Goal: Find specific page/section: Find specific page/section

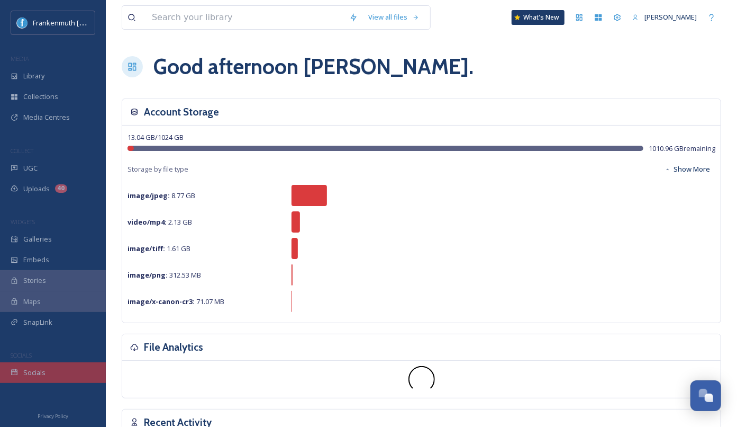
click at [57, 365] on div "Socials" at bounding box center [53, 372] width 106 height 21
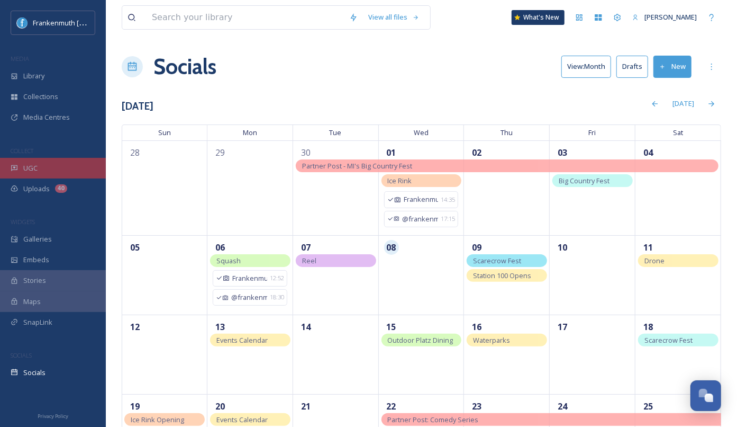
click at [70, 173] on div "UGC" at bounding box center [53, 168] width 106 height 21
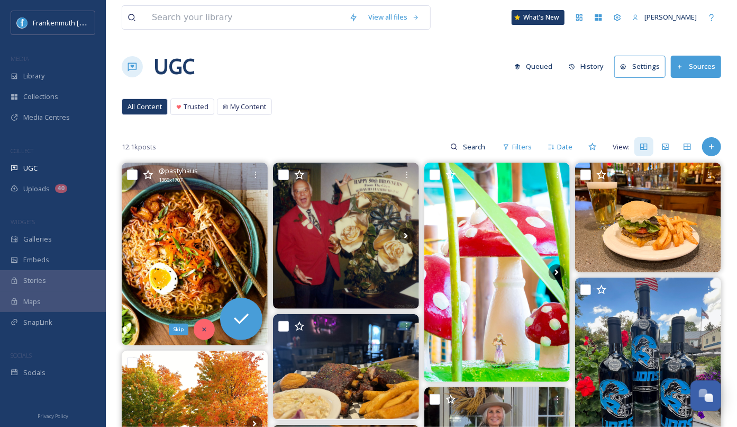
click at [204, 328] on icon at bounding box center [204, 329] width 4 height 4
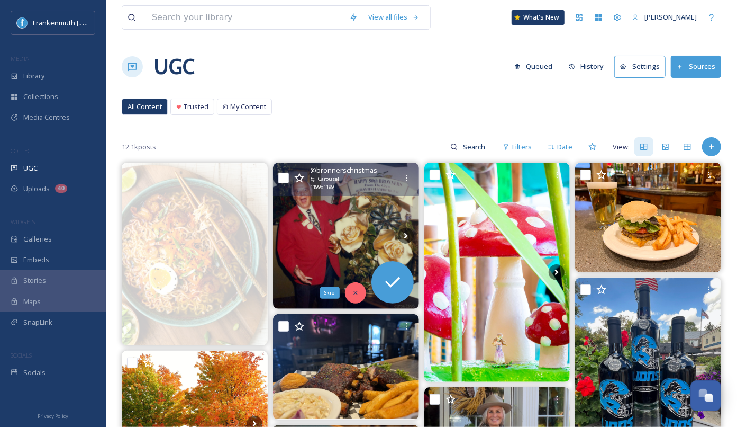
click at [353, 294] on icon at bounding box center [355, 292] width 7 height 7
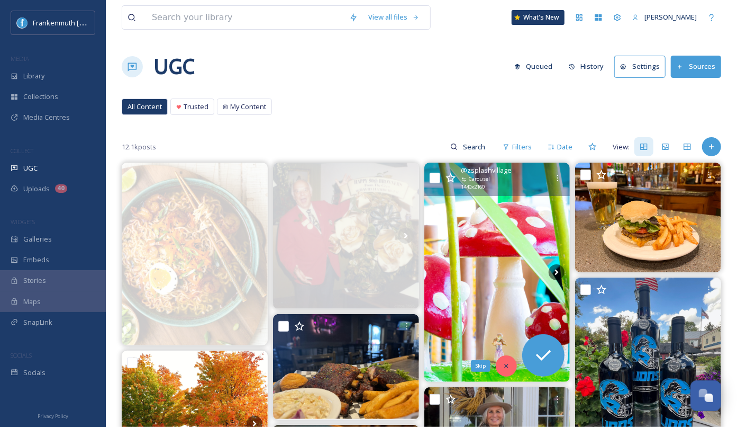
click at [507, 371] on div "Skip" at bounding box center [506, 365] width 21 height 21
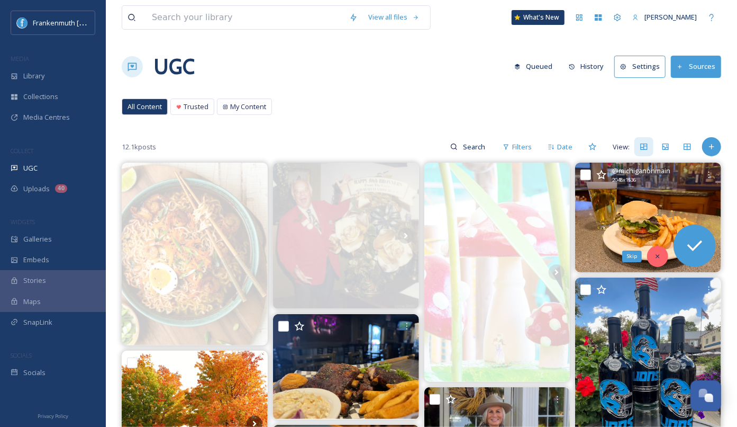
click at [663, 259] on div "Skip" at bounding box center [657, 256] width 21 height 21
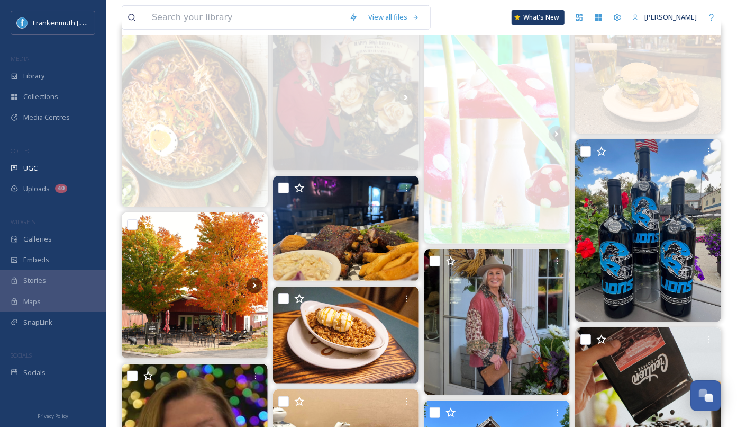
scroll to position [155, 0]
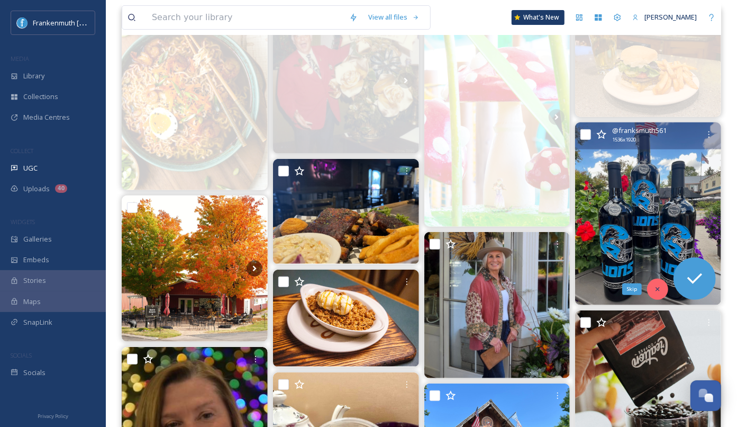
click at [659, 287] on icon at bounding box center [658, 289] width 4 height 4
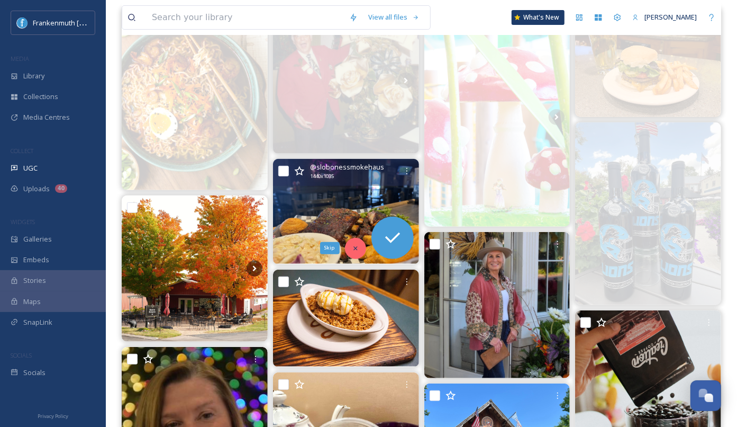
click at [353, 253] on div "Skip" at bounding box center [355, 248] width 21 height 21
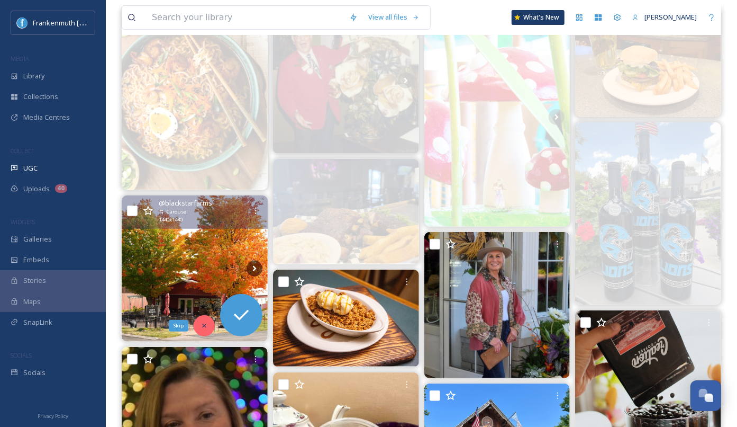
click at [202, 329] on div "Skip" at bounding box center [204, 325] width 21 height 21
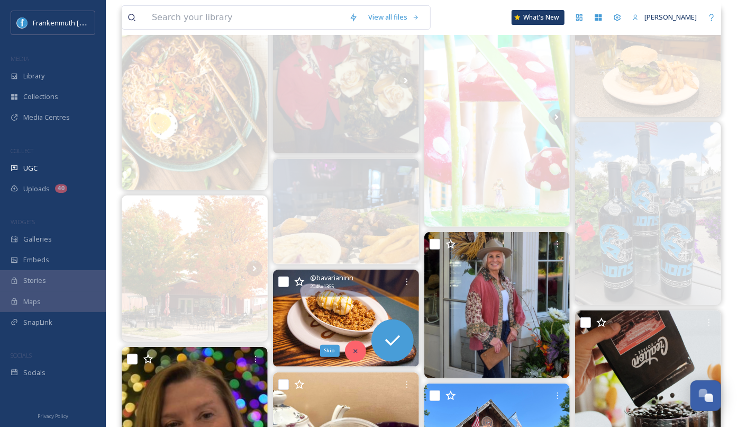
click at [359, 349] on div "Skip" at bounding box center [355, 350] width 21 height 21
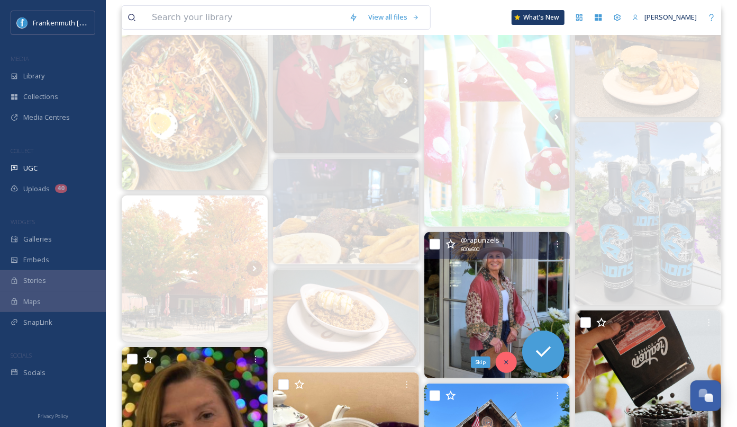
click at [505, 356] on div "Skip" at bounding box center [506, 362] width 21 height 21
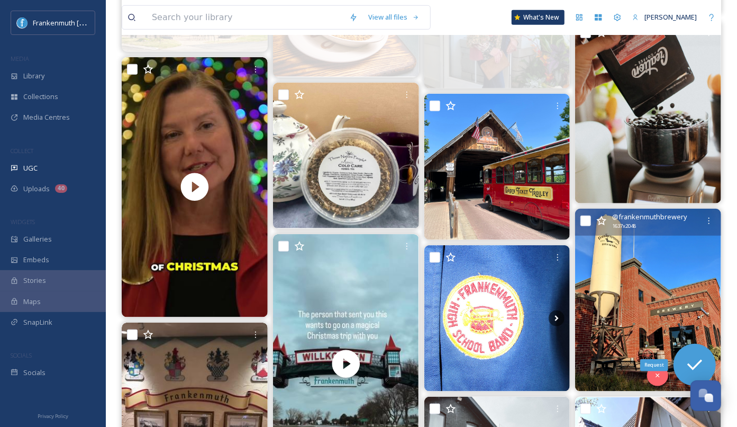
scroll to position [465, 0]
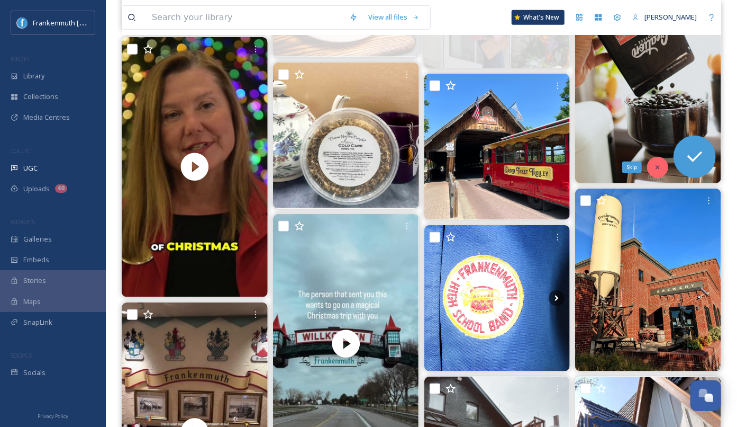
click at [665, 168] on div "Skip" at bounding box center [657, 167] width 21 height 21
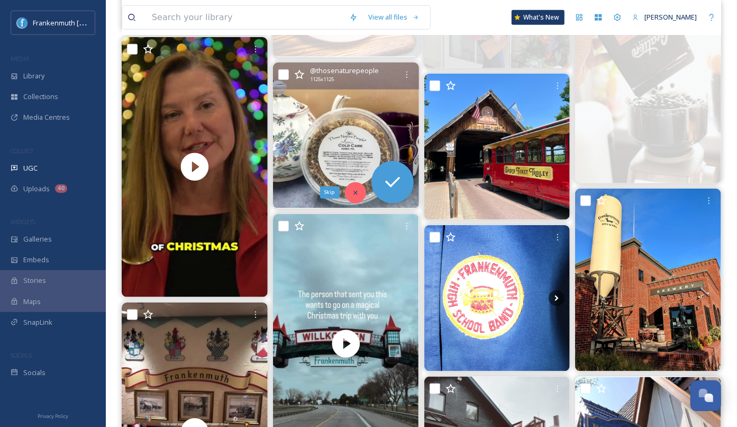
click at [355, 194] on icon at bounding box center [355, 192] width 7 height 7
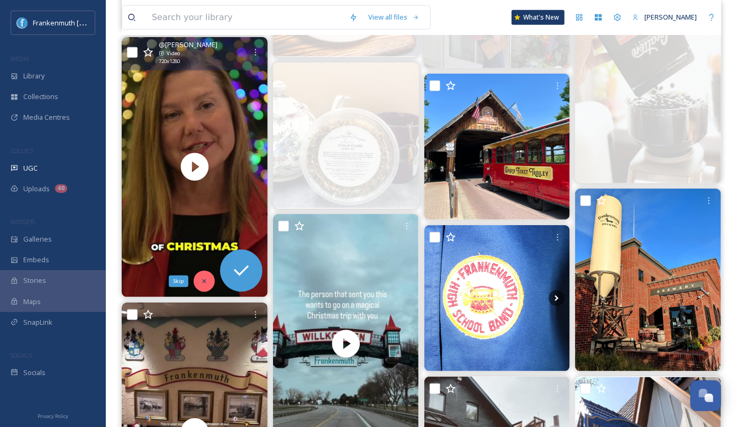
click at [202, 278] on icon at bounding box center [204, 280] width 7 height 7
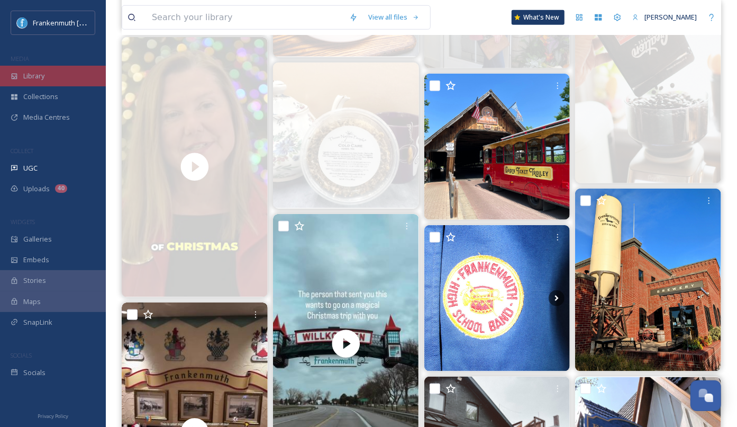
click at [60, 77] on div "Library" at bounding box center [53, 76] width 106 height 21
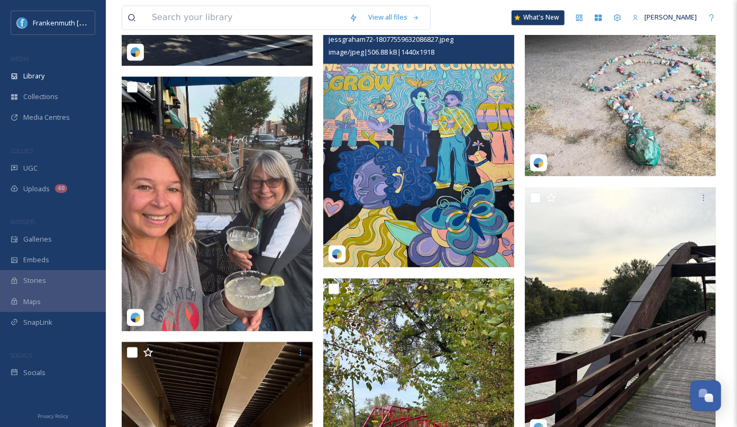
scroll to position [1247, 0]
